Goal: Information Seeking & Learning: Learn about a topic

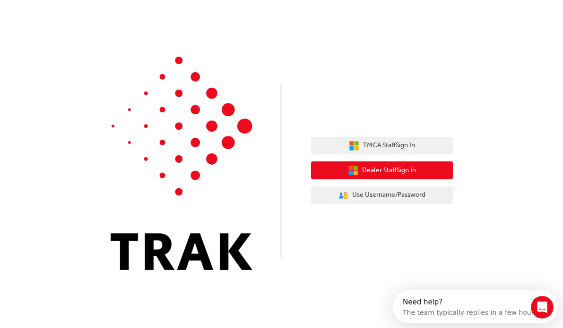
click at [351, 138] on button "Dealer Staff Sign In" at bounding box center [382, 171] width 142 height 18
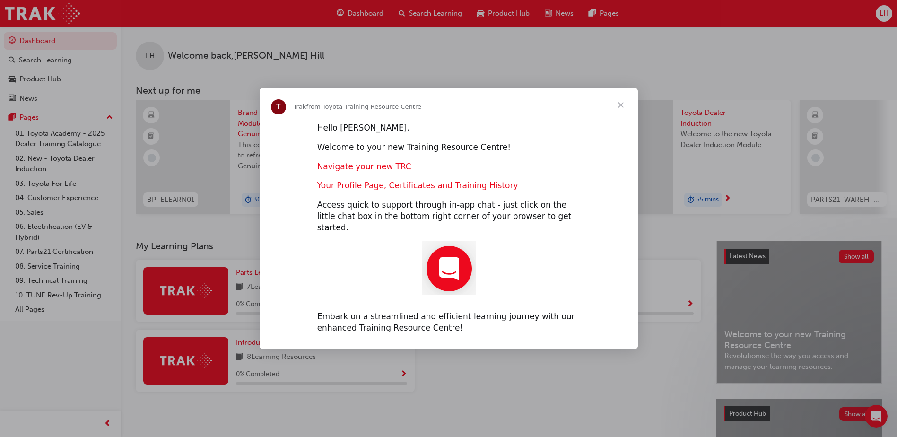
click at [621, 112] on span "Close" at bounding box center [621, 105] width 34 height 34
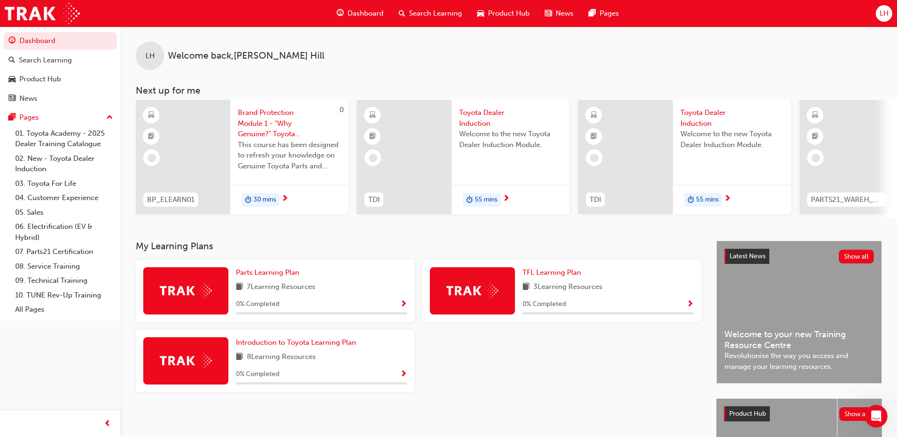
click at [261, 199] on span "30 mins" at bounding box center [264, 199] width 23 height 11
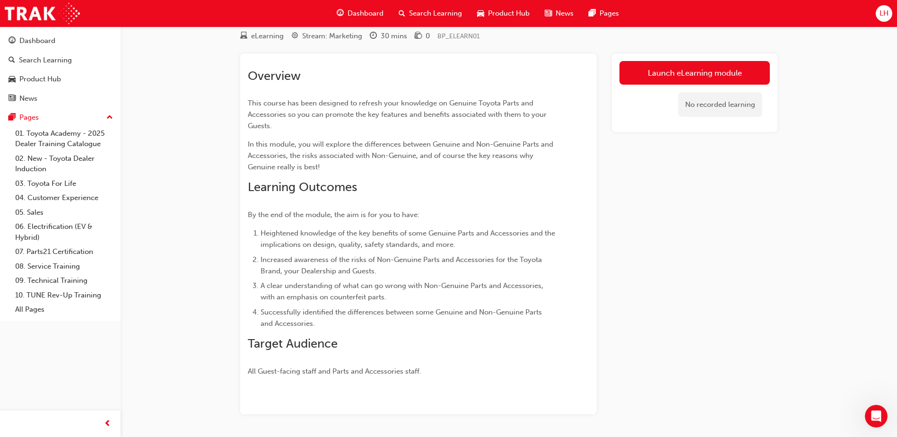
scroll to position [36, 0]
